Goal: Transaction & Acquisition: Purchase product/service

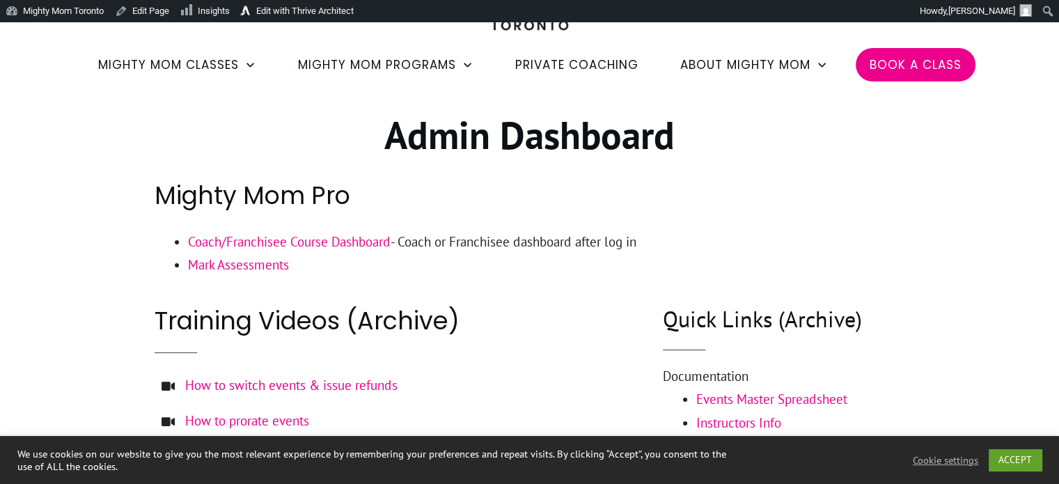
scroll to position [103, 0]
click at [326, 239] on link "Coach/Franchisee Course Dashboard" at bounding box center [289, 241] width 203 height 17
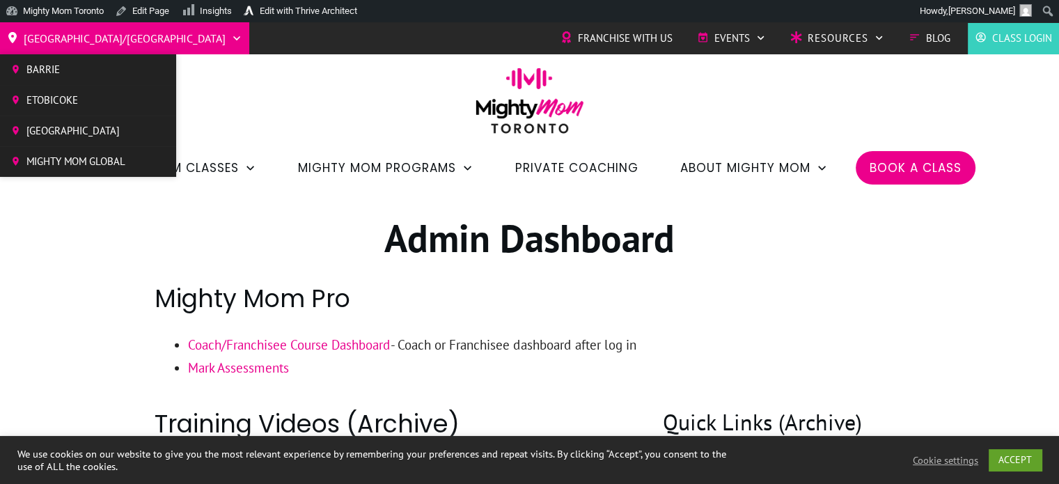
click at [47, 44] on span "[GEOGRAPHIC_DATA]/[GEOGRAPHIC_DATA]" at bounding box center [125, 38] width 202 height 22
click at [81, 152] on span "Mighty Mom Global" at bounding box center [75, 161] width 99 height 21
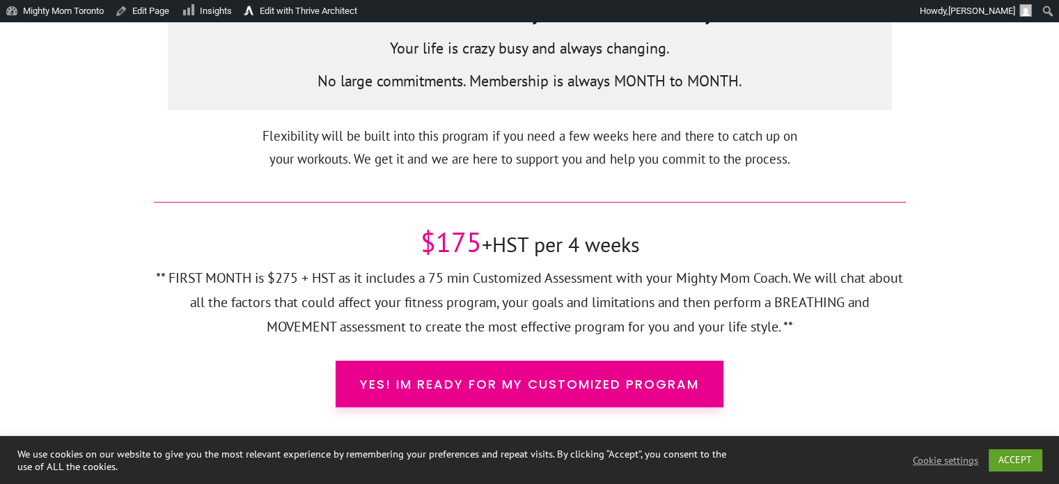
scroll to position [4579, 0]
click at [286, 8] on link "Edit with Thrive Architect" at bounding box center [301, 11] width 124 height 22
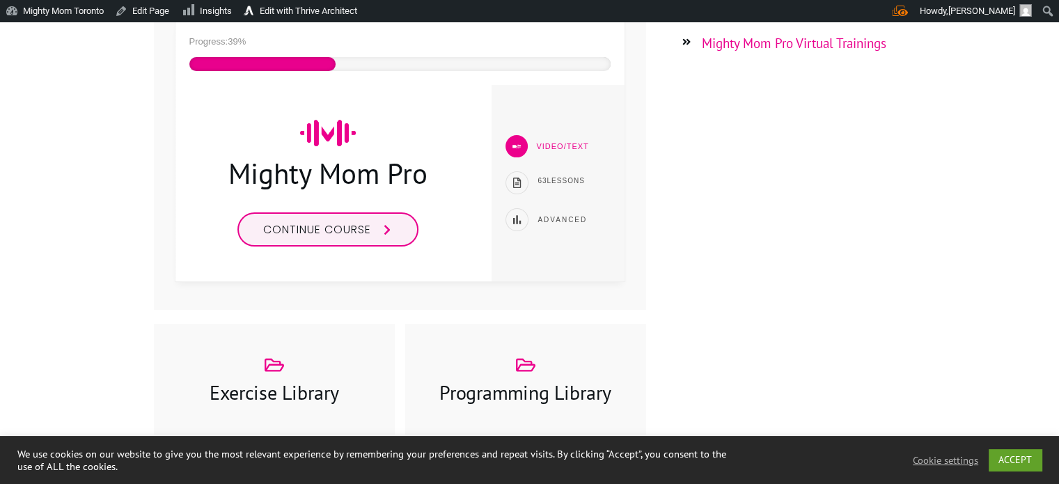
scroll to position [521, 0]
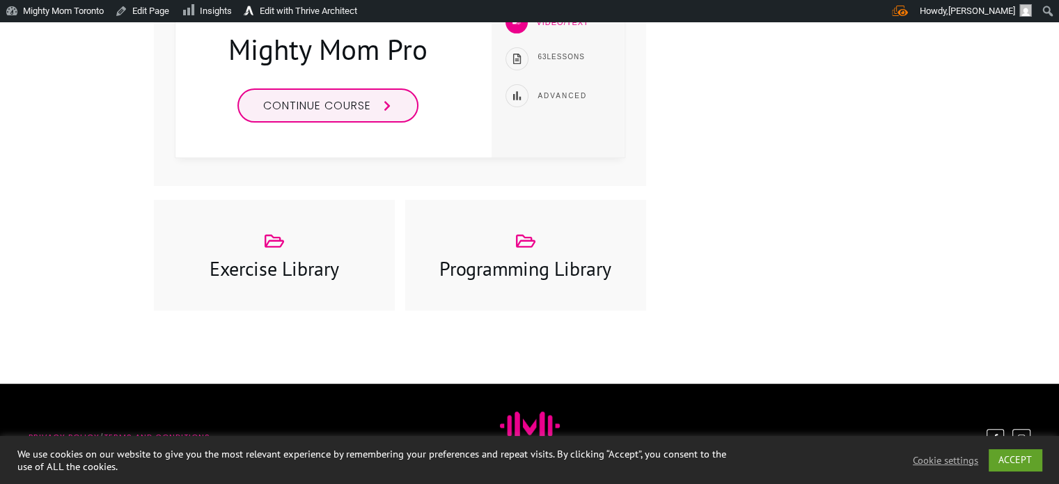
click at [573, 269] on h3 "Programming Library" at bounding box center [526, 268] width 212 height 27
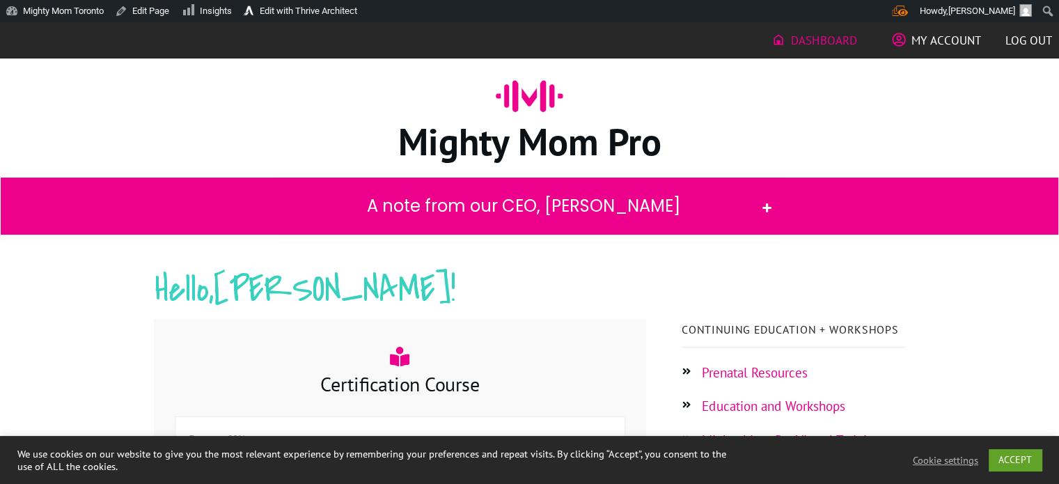
scroll to position [0, 0]
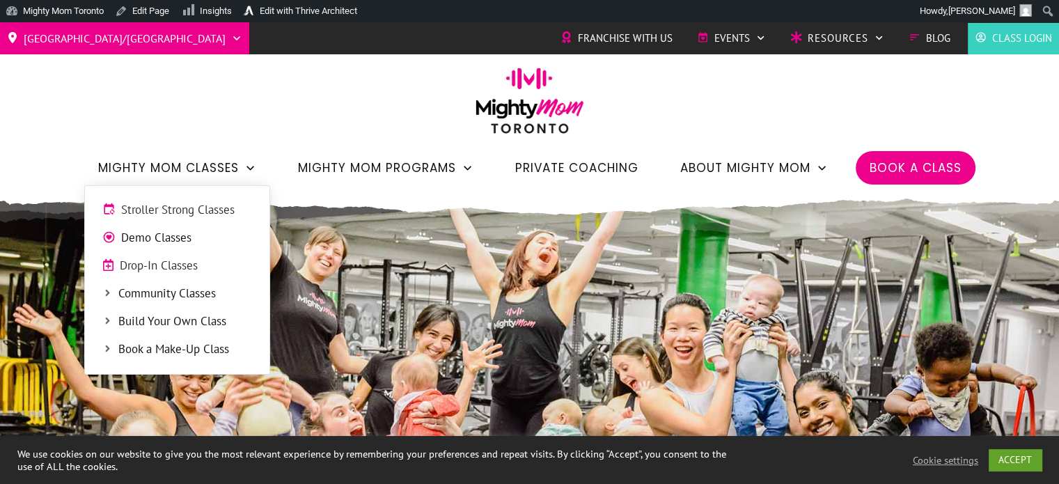
click at [191, 234] on span "Demo Classes" at bounding box center [186, 238] width 131 height 18
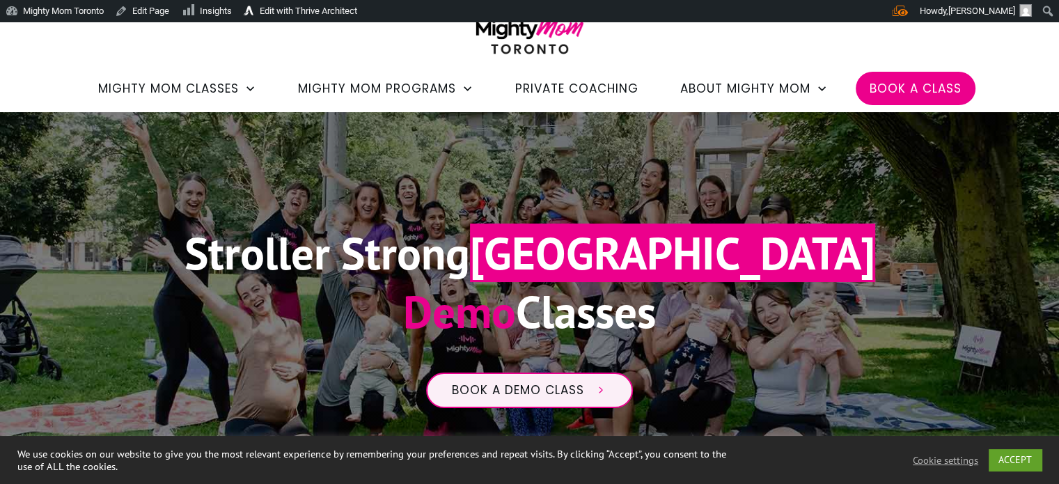
scroll to position [45, 0]
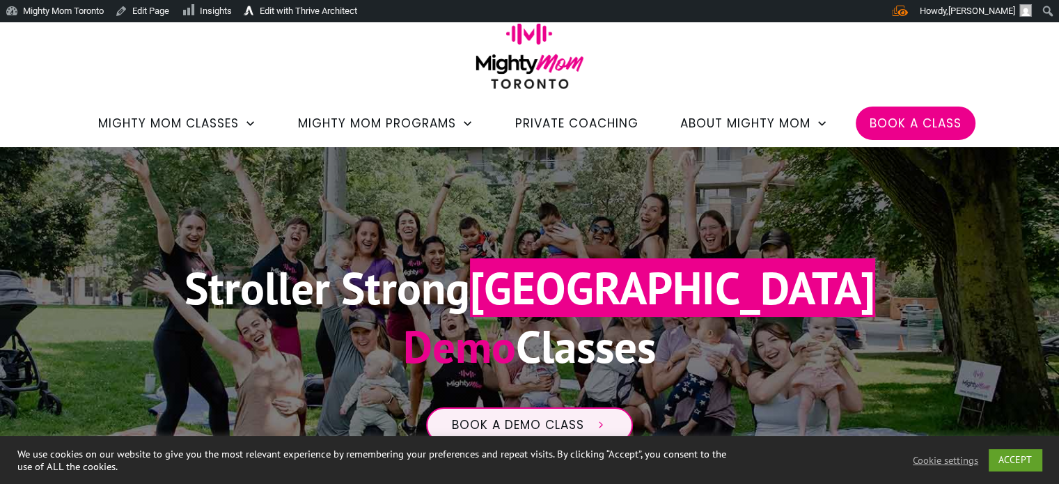
click at [562, 115] on span "Private Coaching" at bounding box center [576, 123] width 123 height 24
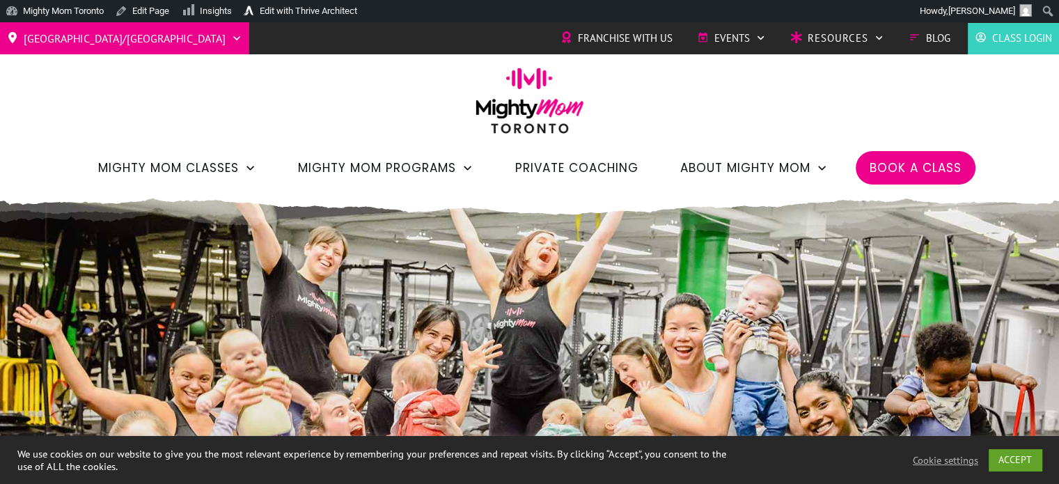
click at [599, 167] on span "Private Coaching" at bounding box center [576, 168] width 123 height 24
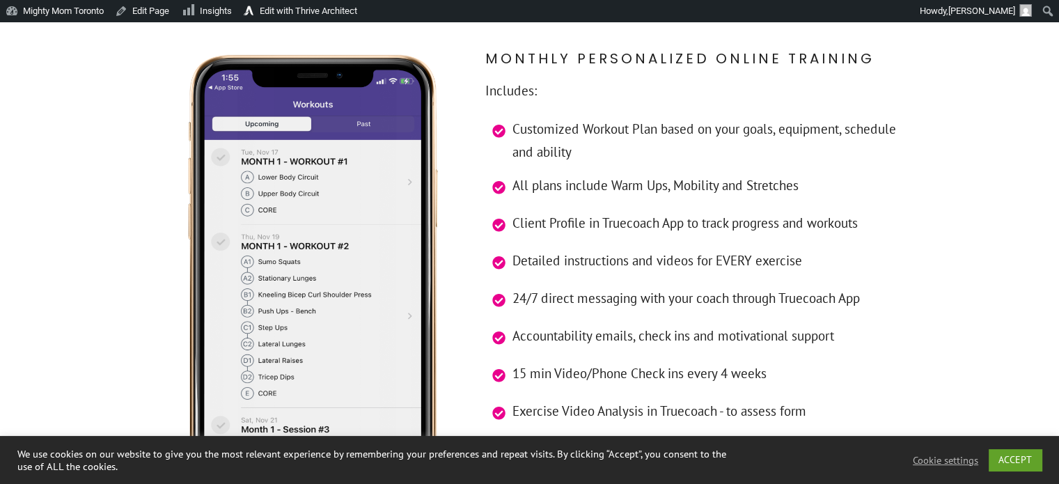
scroll to position [4006, 0]
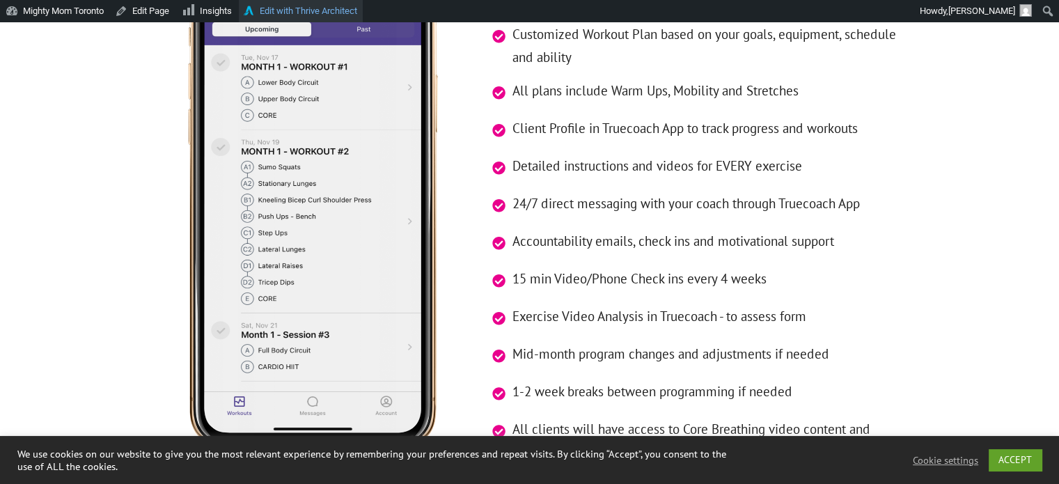
click at [321, 9] on link "Edit with Thrive Architect" at bounding box center [301, 11] width 124 height 22
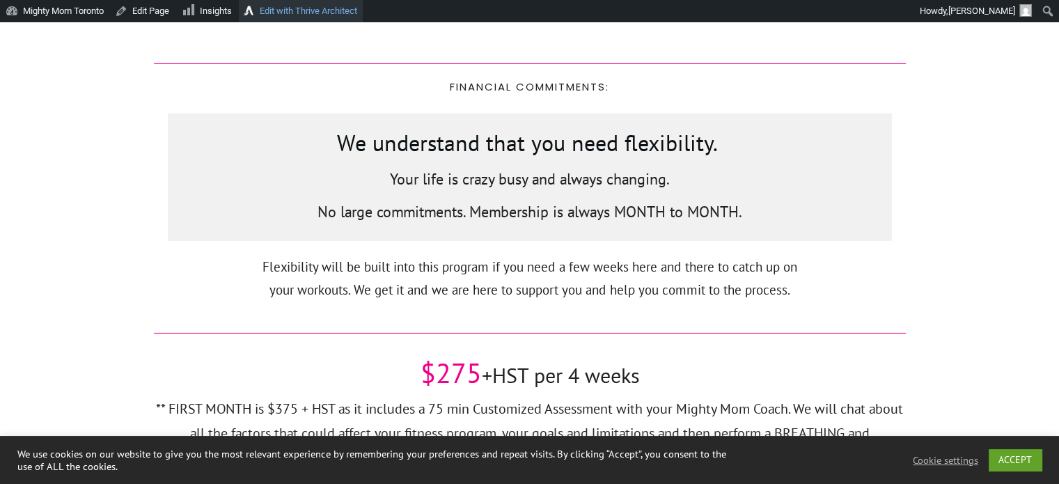
scroll to position [4449, 0]
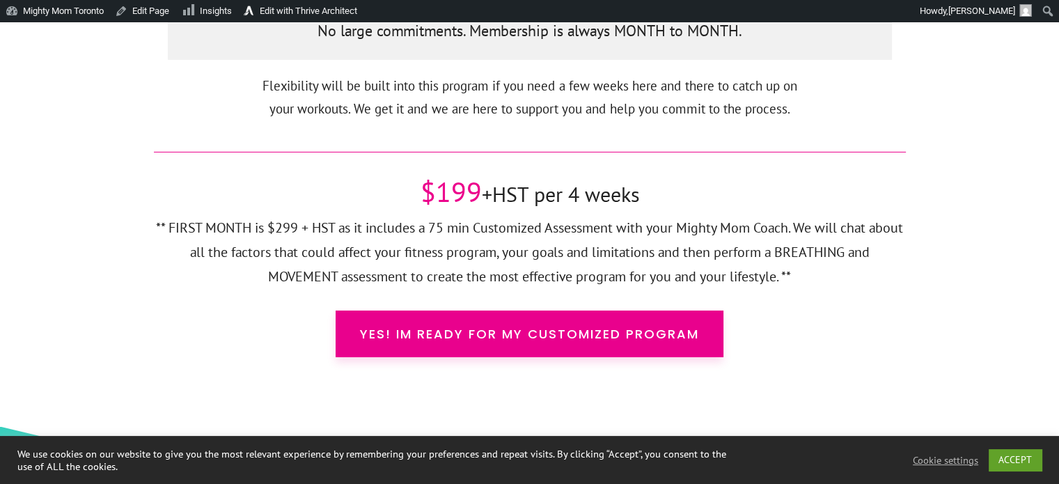
scroll to position [4632, 0]
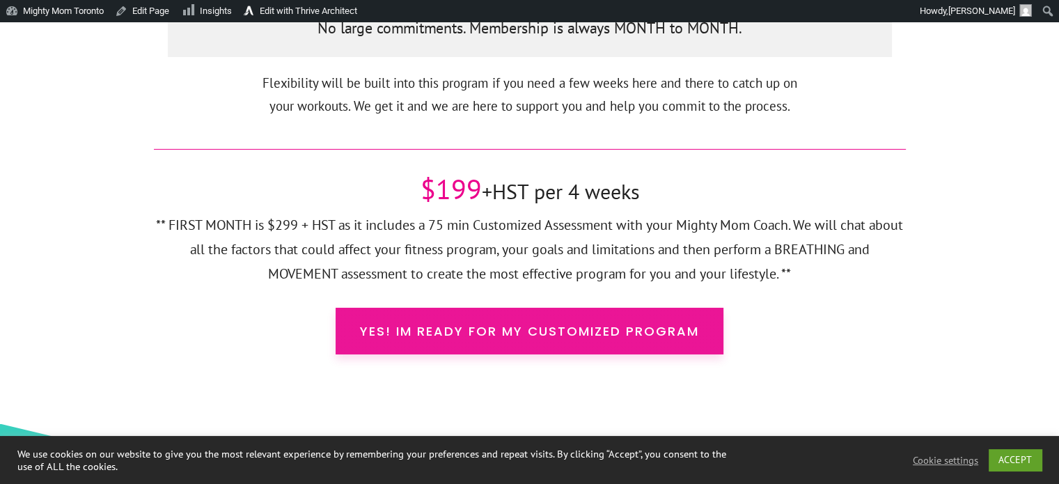
click at [528, 322] on span "Yes! Im ready for my customized Program" at bounding box center [529, 331] width 339 height 19
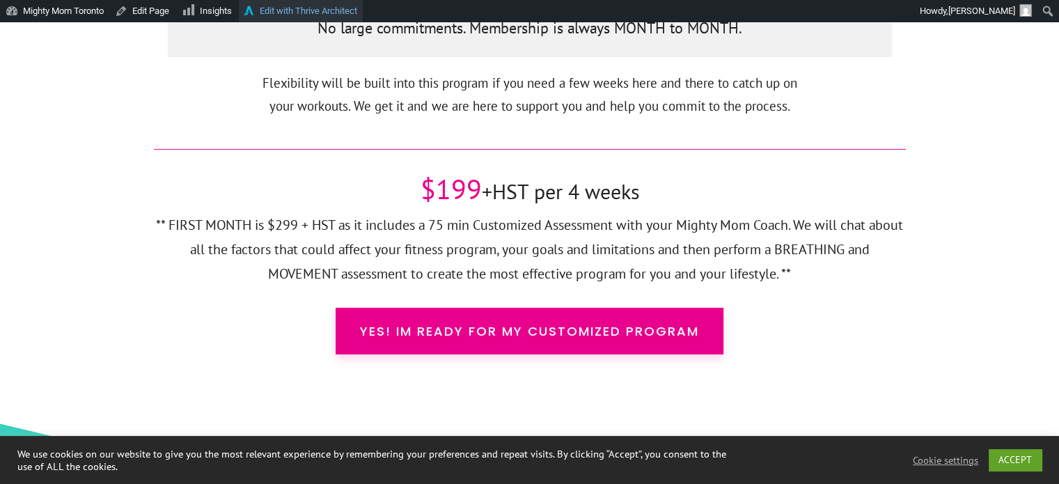
click at [306, 13] on link "Edit with Thrive Architect" at bounding box center [301, 11] width 124 height 22
